Goal: Navigation & Orientation: Find specific page/section

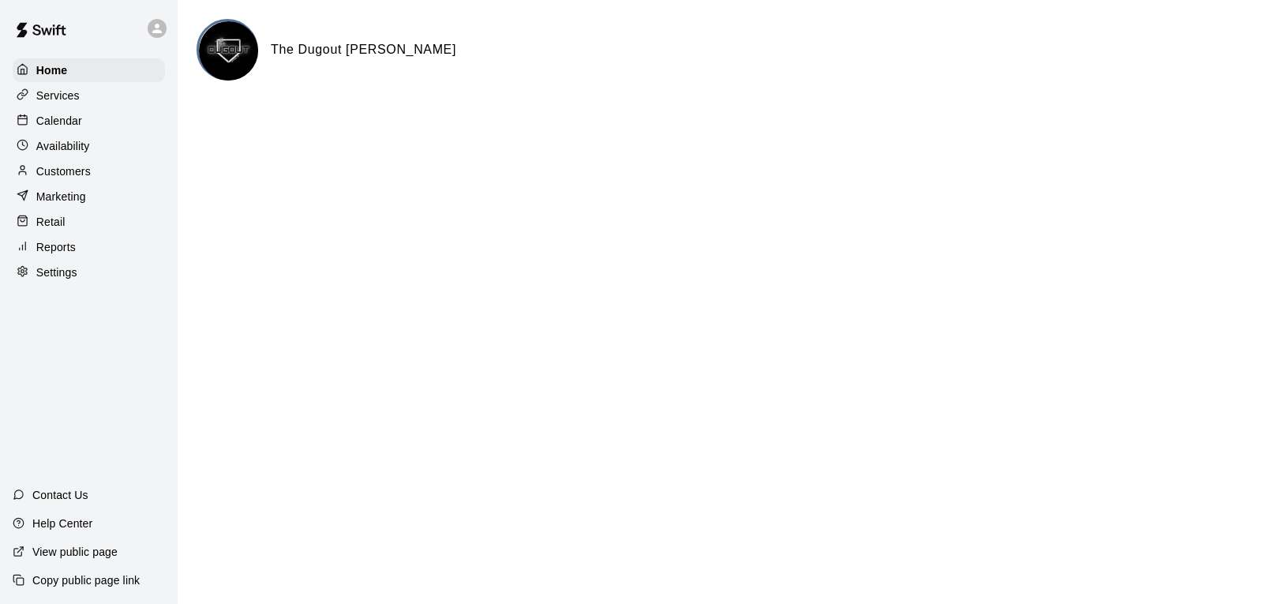
click at [62, 121] on p "Calendar" at bounding box center [59, 121] width 46 height 16
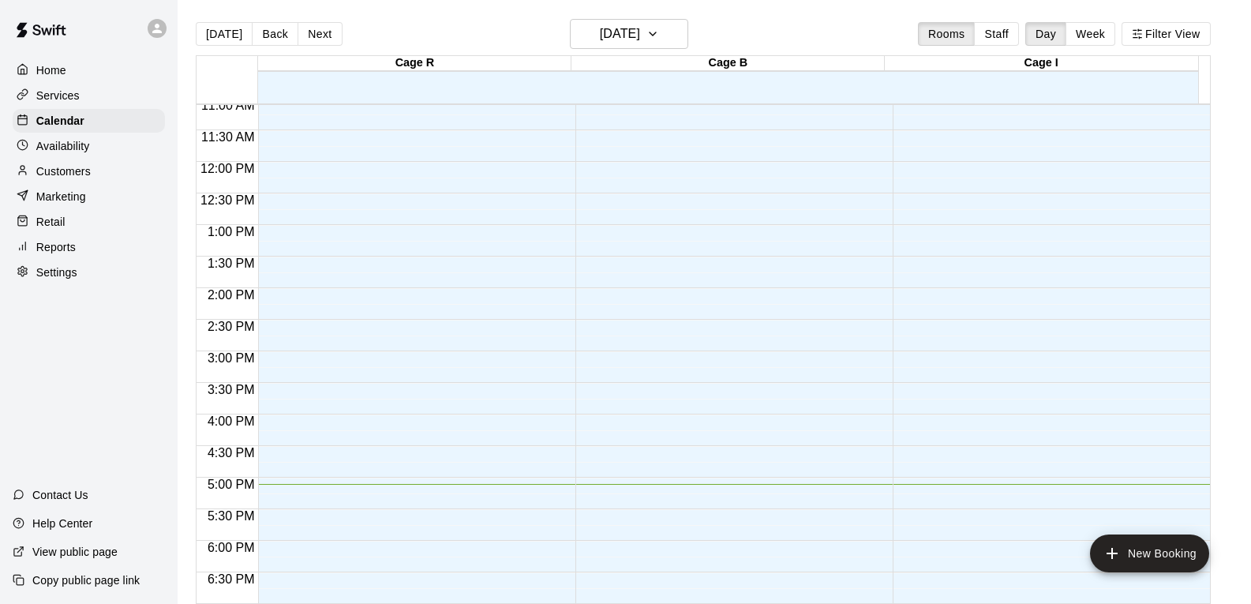
scroll to position [556, 0]
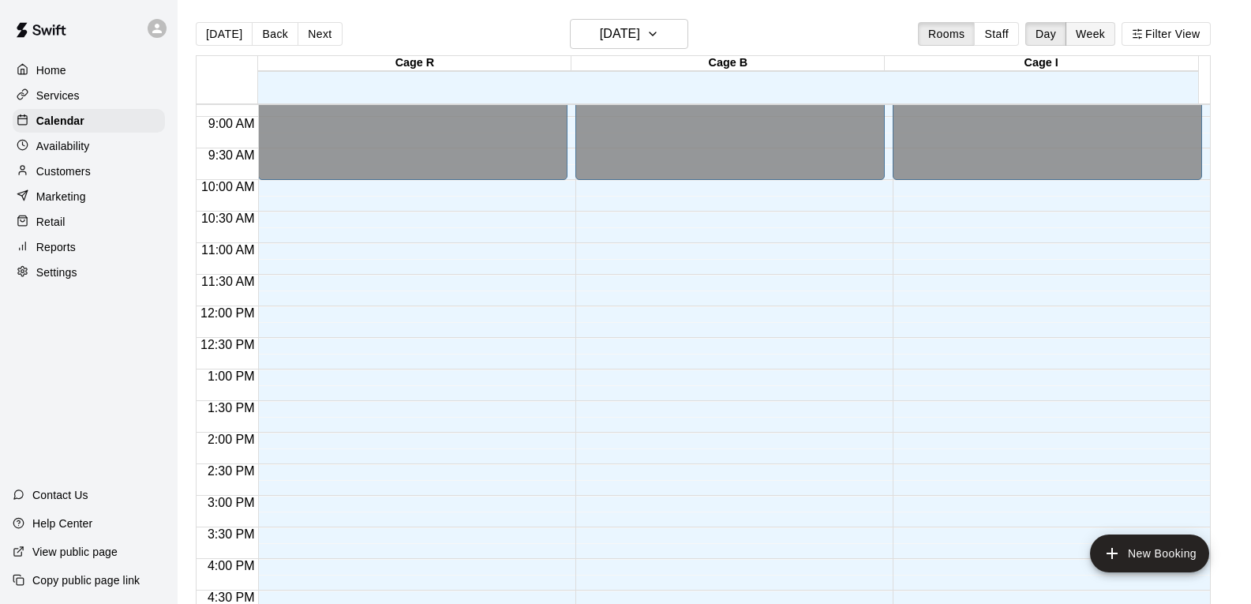
click at [1113, 32] on button "Week" at bounding box center [1090, 34] width 50 height 24
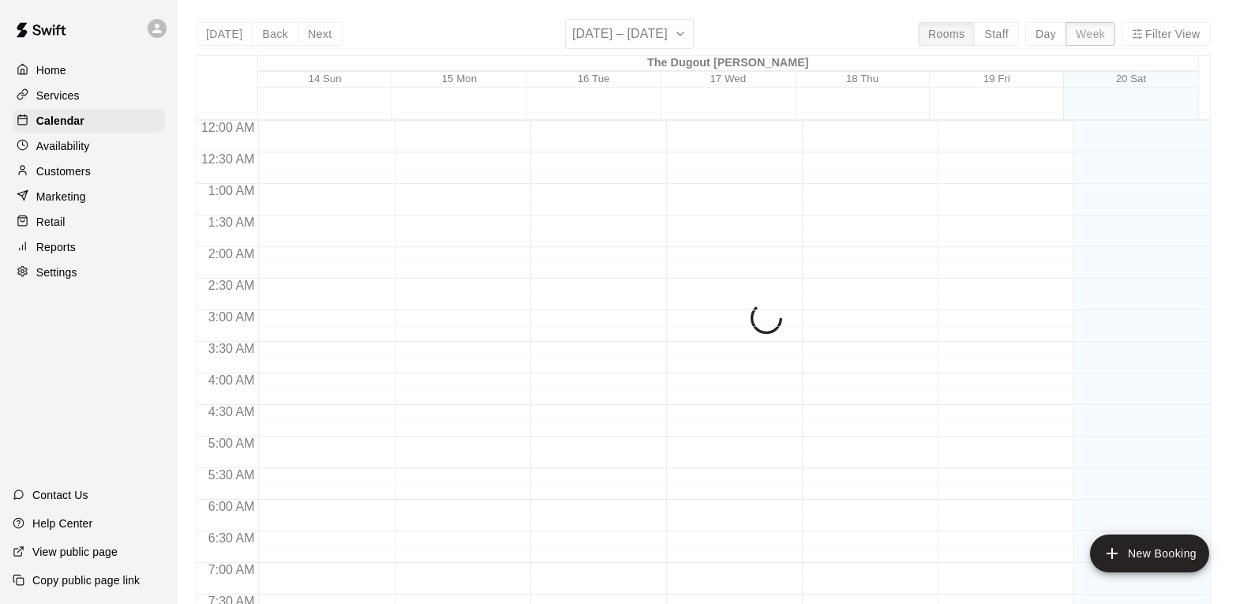
scroll to position [1017, 0]
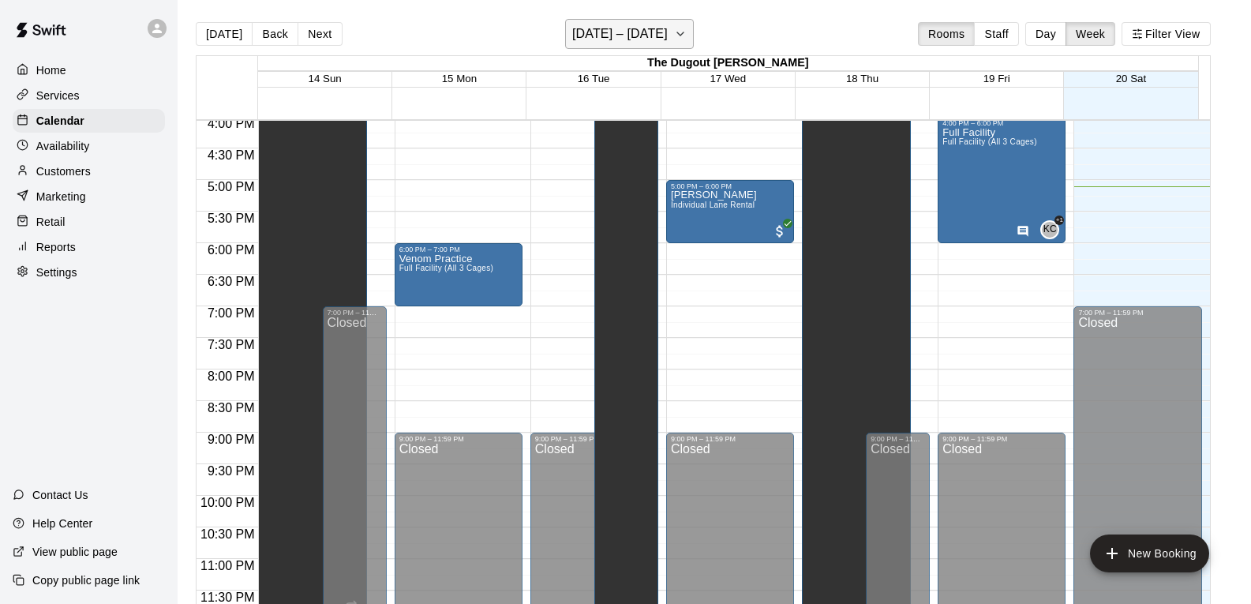
click at [686, 31] on icon "button" at bounding box center [680, 33] width 13 height 19
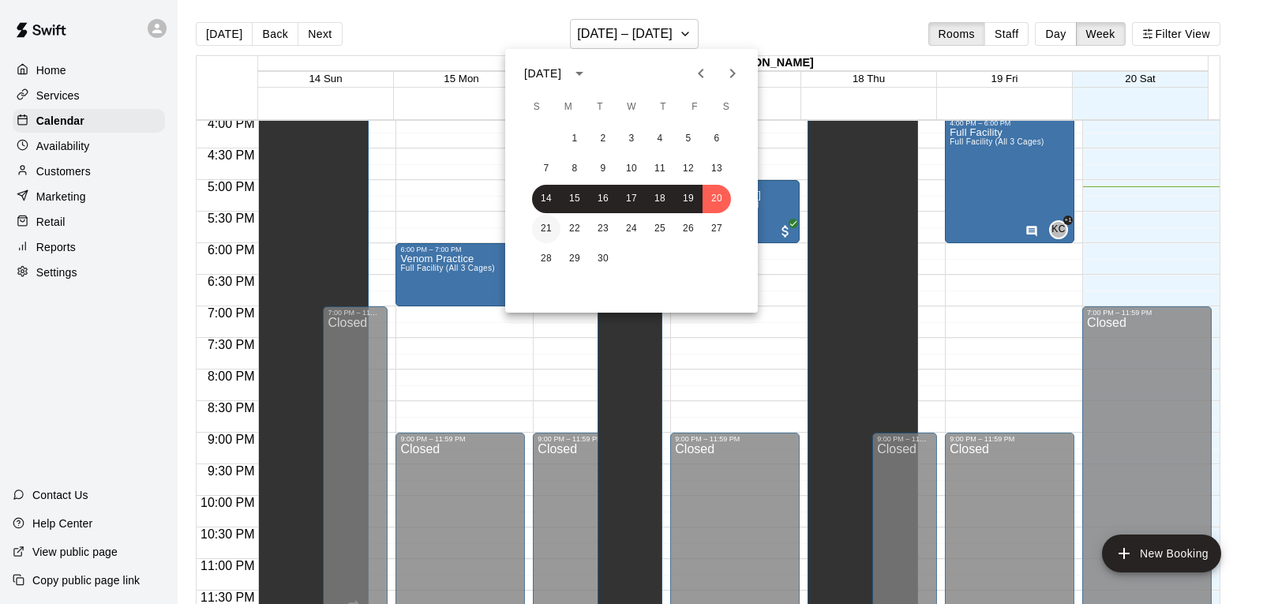
click at [552, 223] on button "21" at bounding box center [546, 229] width 28 height 28
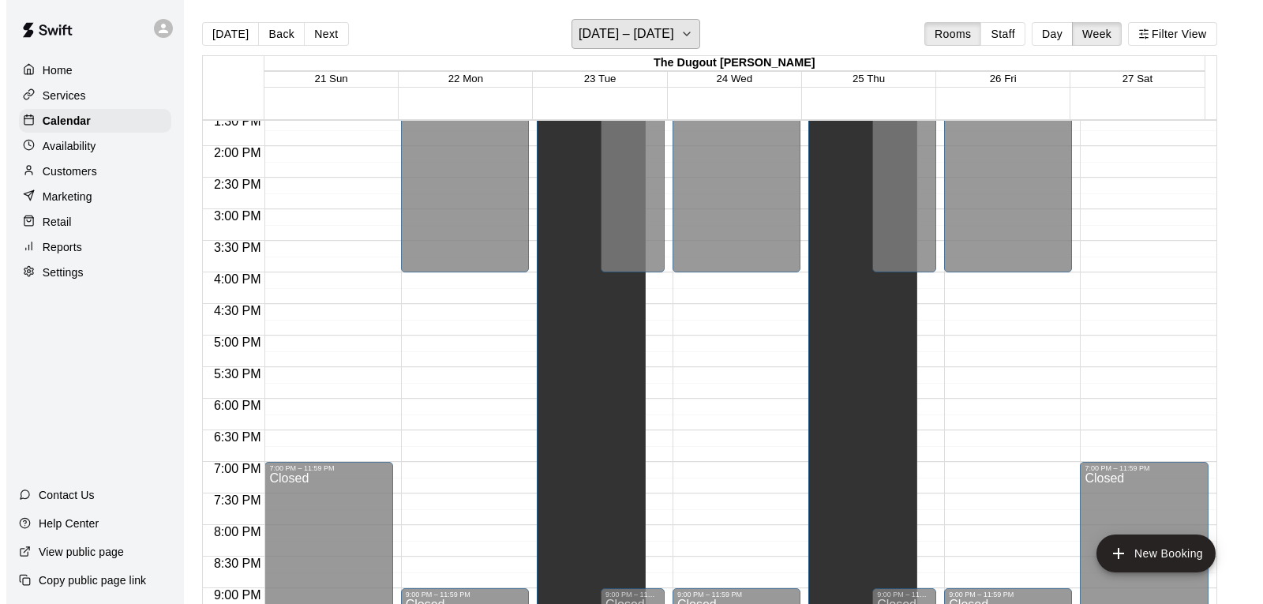
scroll to position [938, 0]
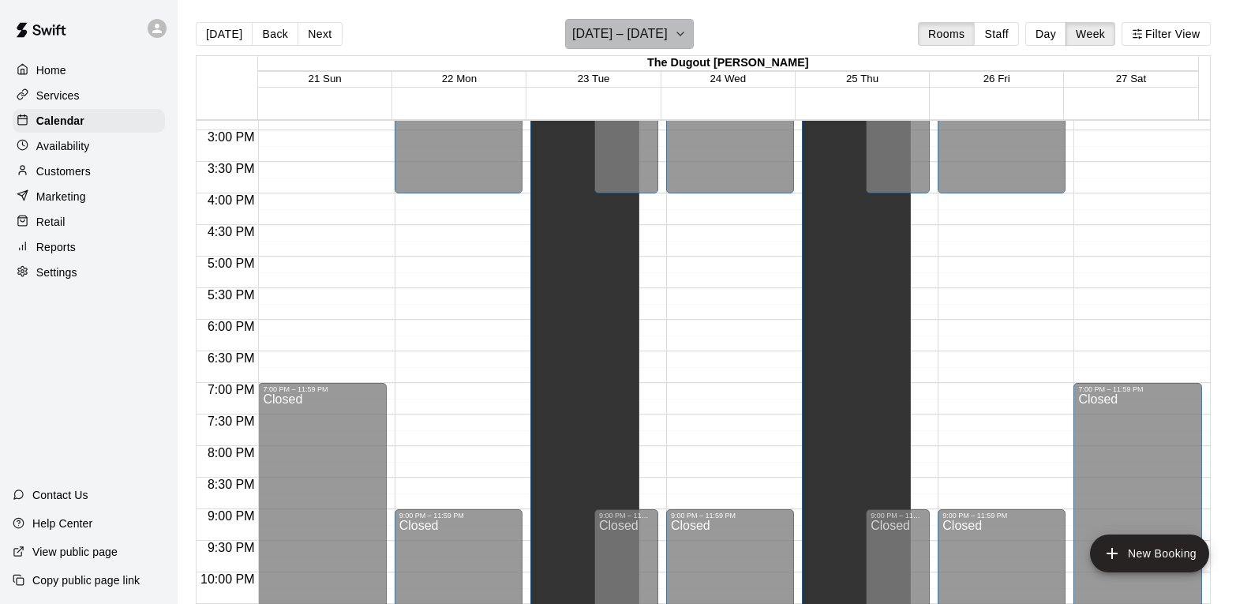
click at [687, 36] on icon "button" at bounding box center [680, 33] width 13 height 19
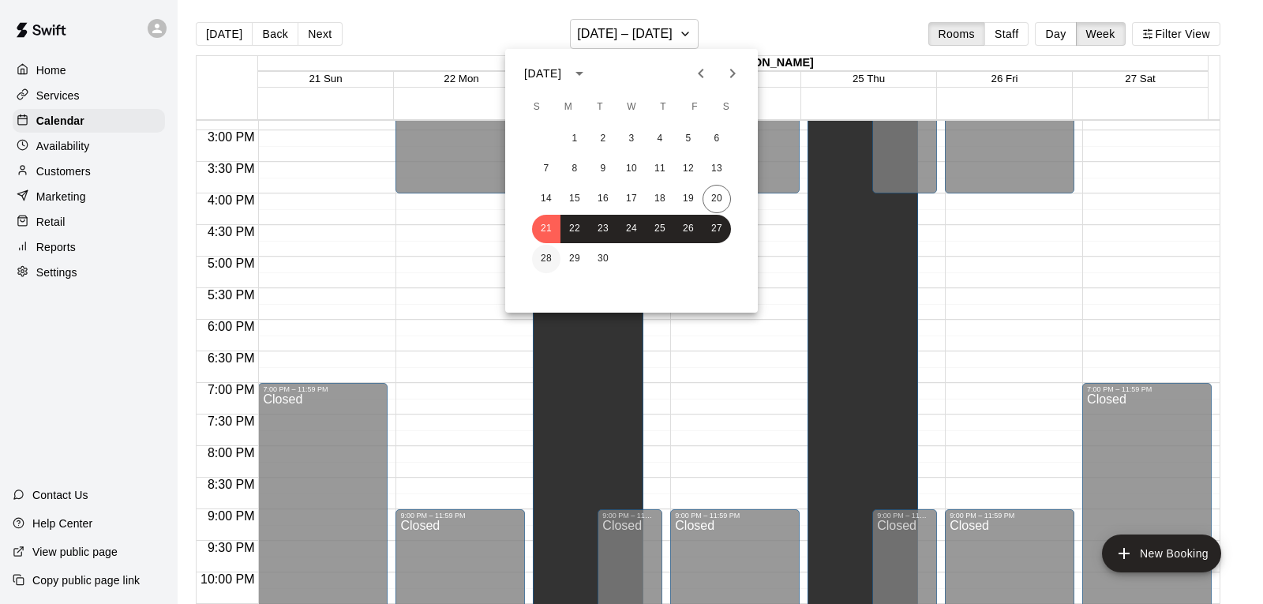
click at [548, 257] on button "28" at bounding box center [546, 259] width 28 height 28
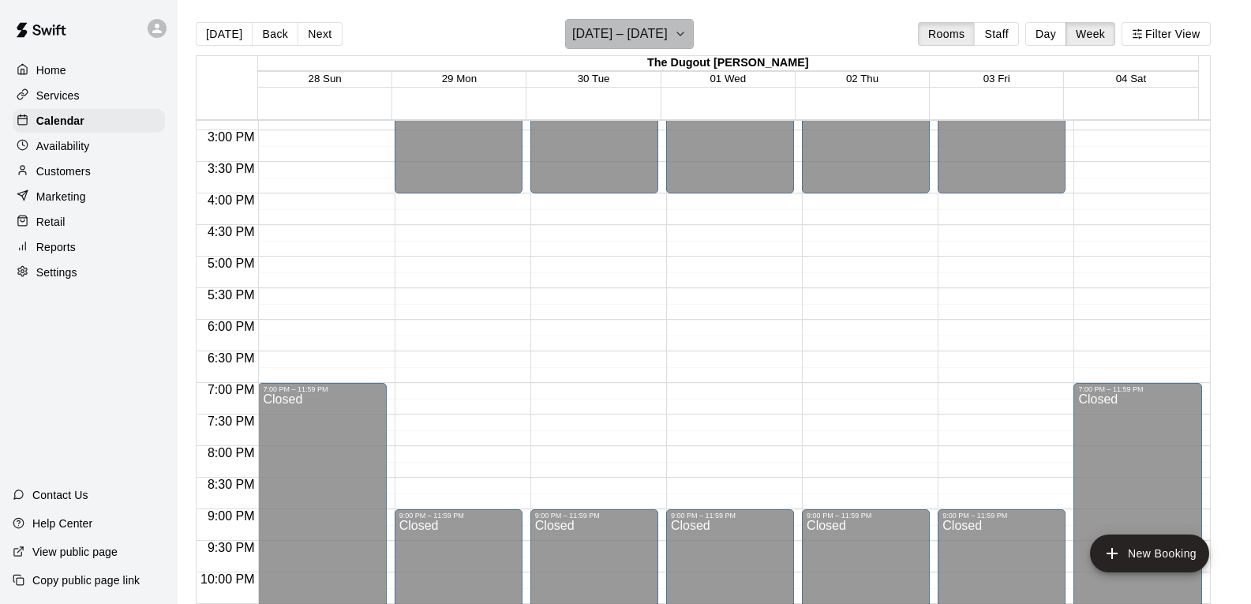
click at [687, 31] on icon "button" at bounding box center [680, 33] width 13 height 19
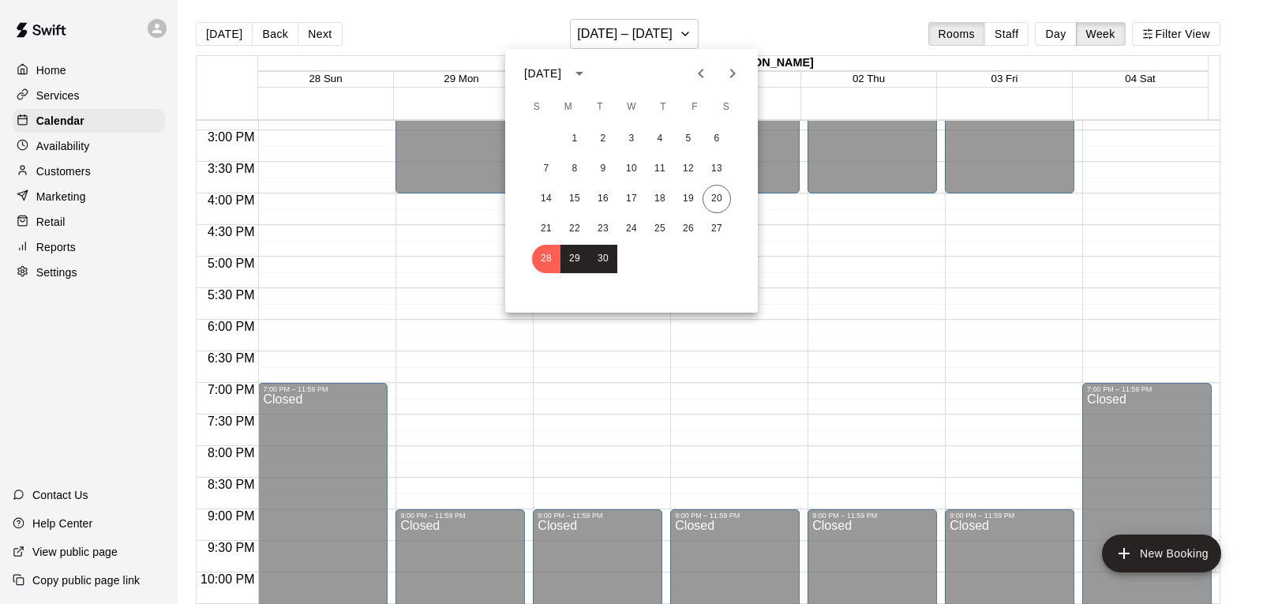
click at [730, 74] on icon "Next month" at bounding box center [732, 73] width 19 height 19
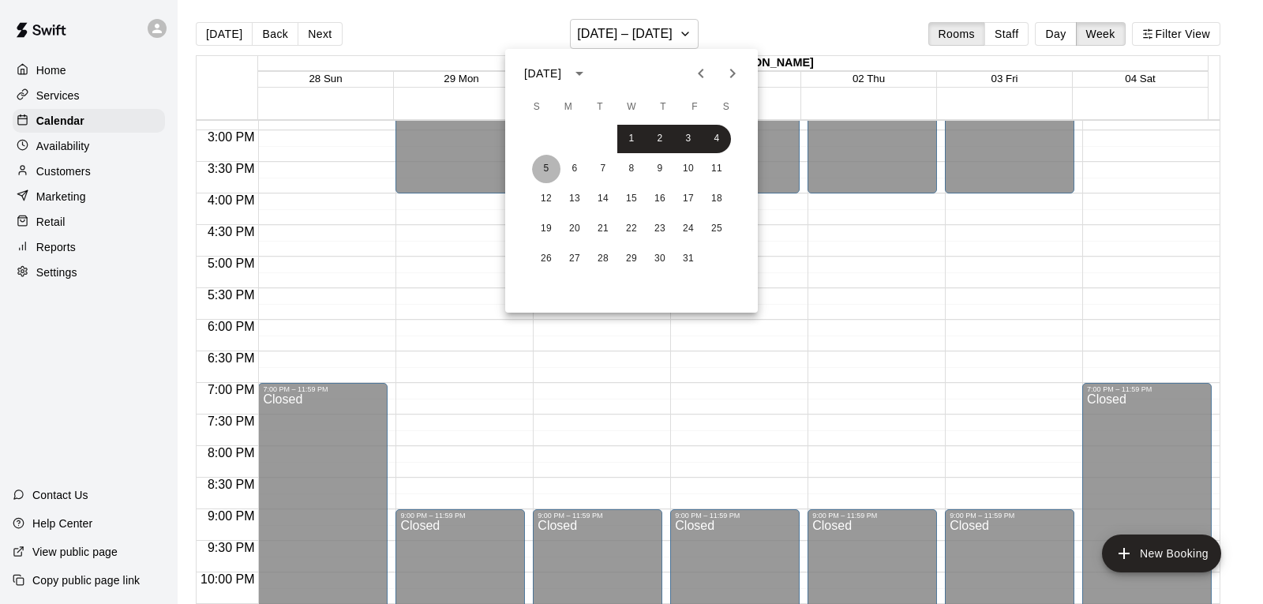
click at [549, 170] on button "5" at bounding box center [546, 169] width 28 height 28
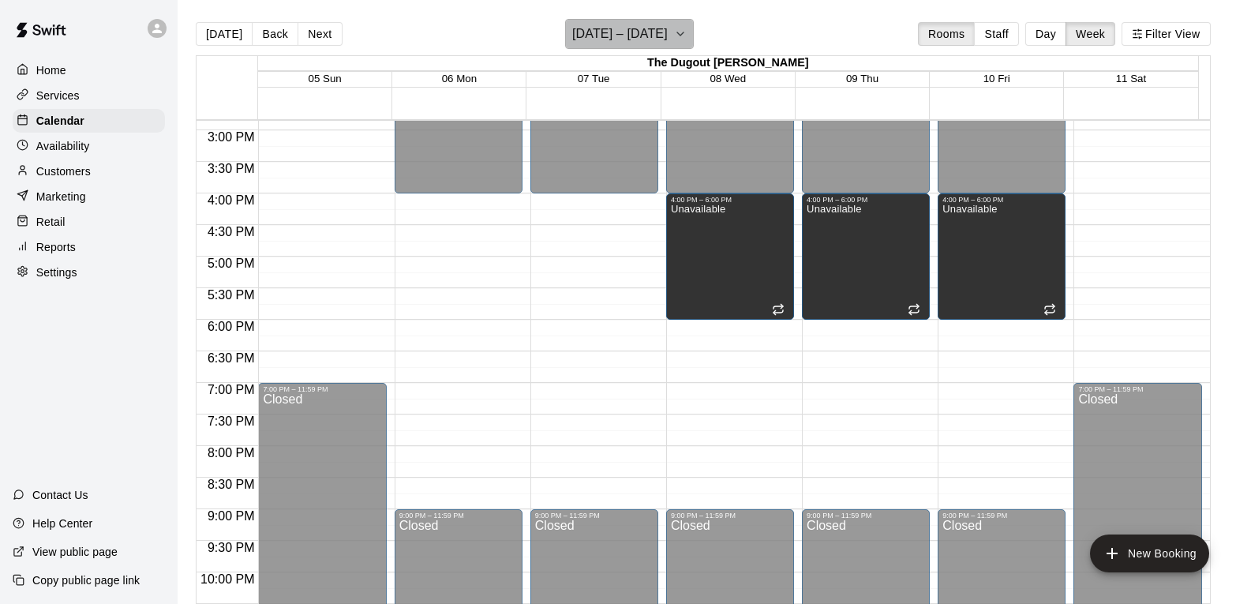
click at [683, 37] on icon "button" at bounding box center [680, 33] width 13 height 19
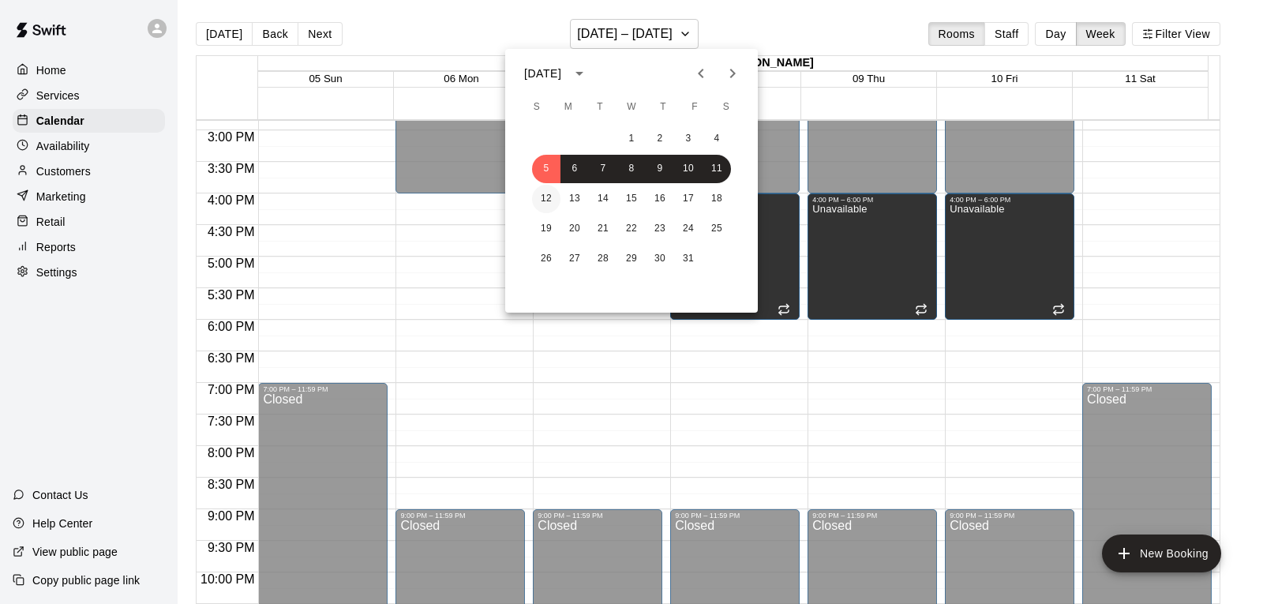
click at [548, 197] on button "12" at bounding box center [546, 199] width 28 height 28
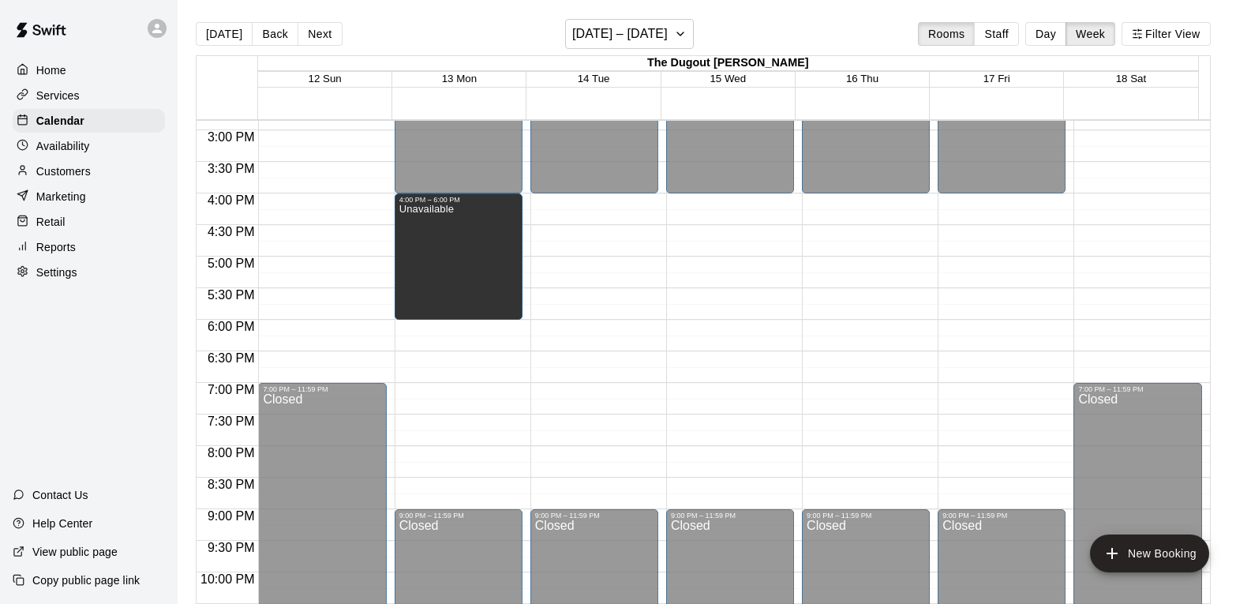
click at [32, 74] on div at bounding box center [27, 70] width 20 height 15
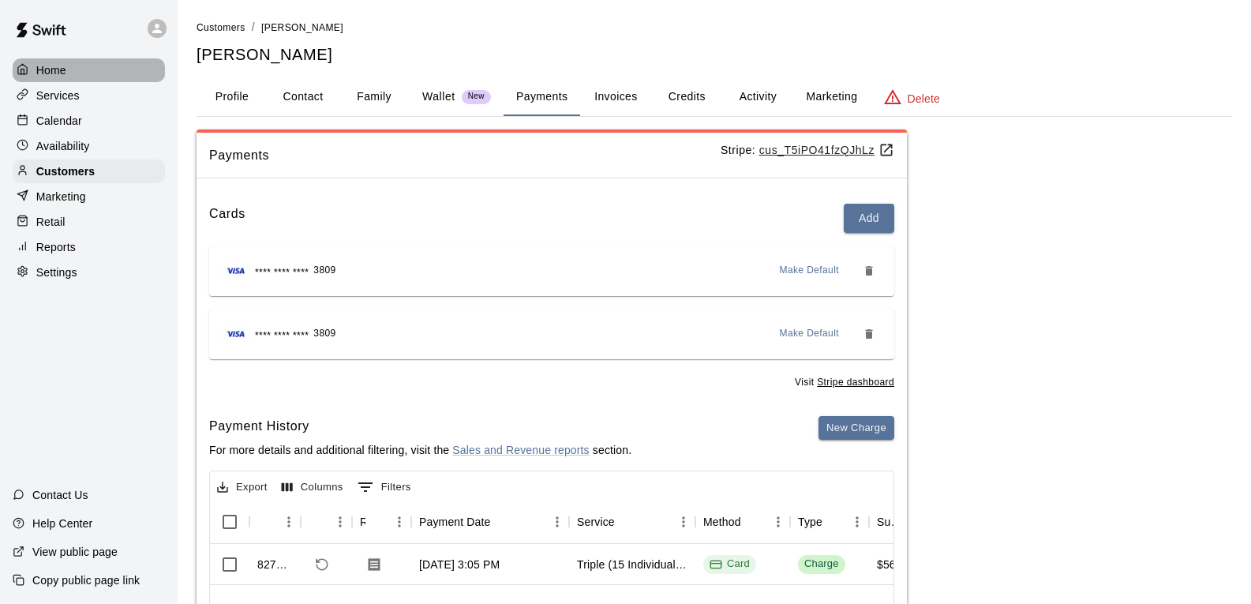
click at [50, 74] on p "Home" at bounding box center [51, 70] width 30 height 16
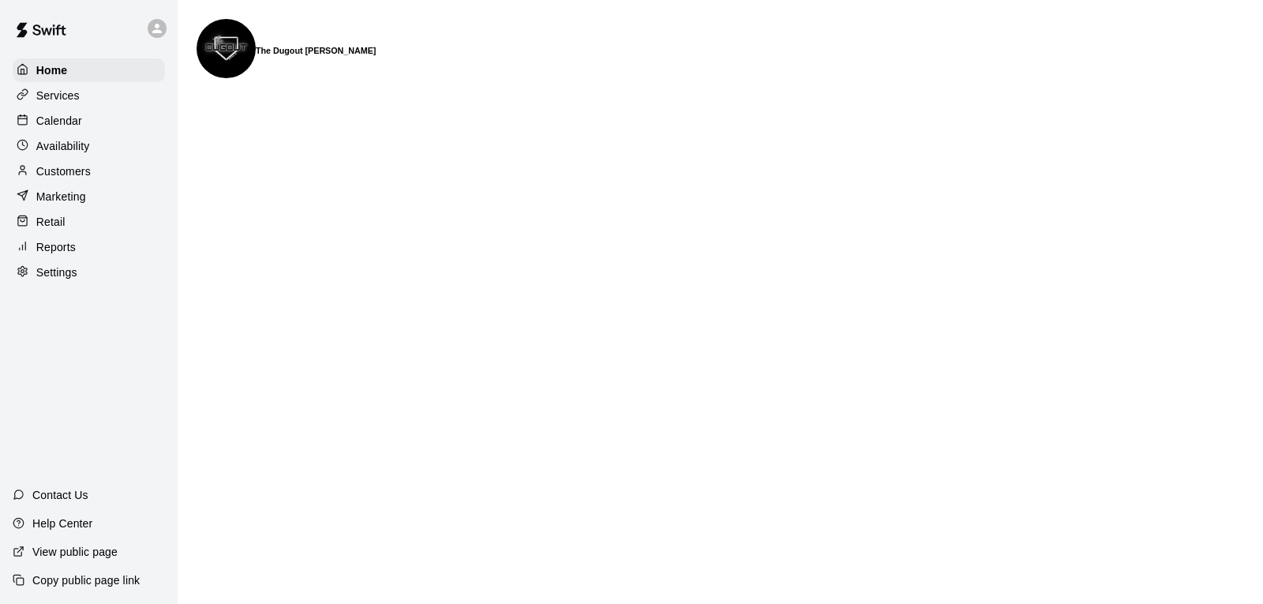
click at [71, 177] on p "Customers" at bounding box center [63, 171] width 54 height 16
